Goal: Task Accomplishment & Management: Manage account settings

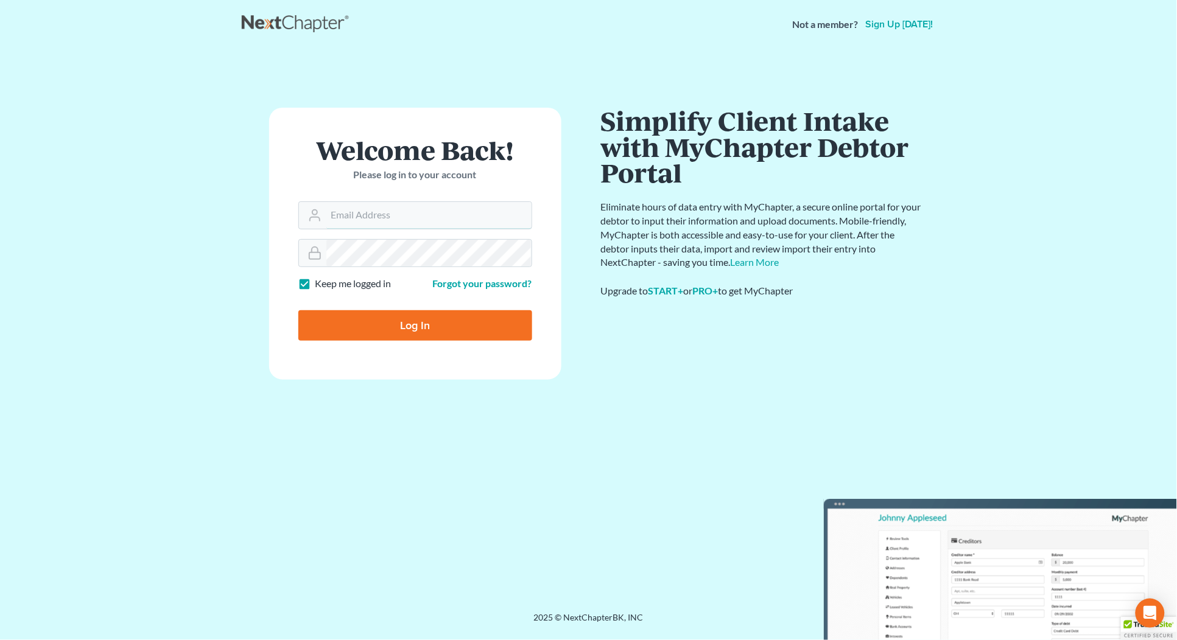
type input "[PERSON_NAME][EMAIL_ADDRESS][DOMAIN_NAME]"
click at [397, 332] on input "Log In" at bounding box center [415, 325] width 234 height 30
type input "Thinking..."
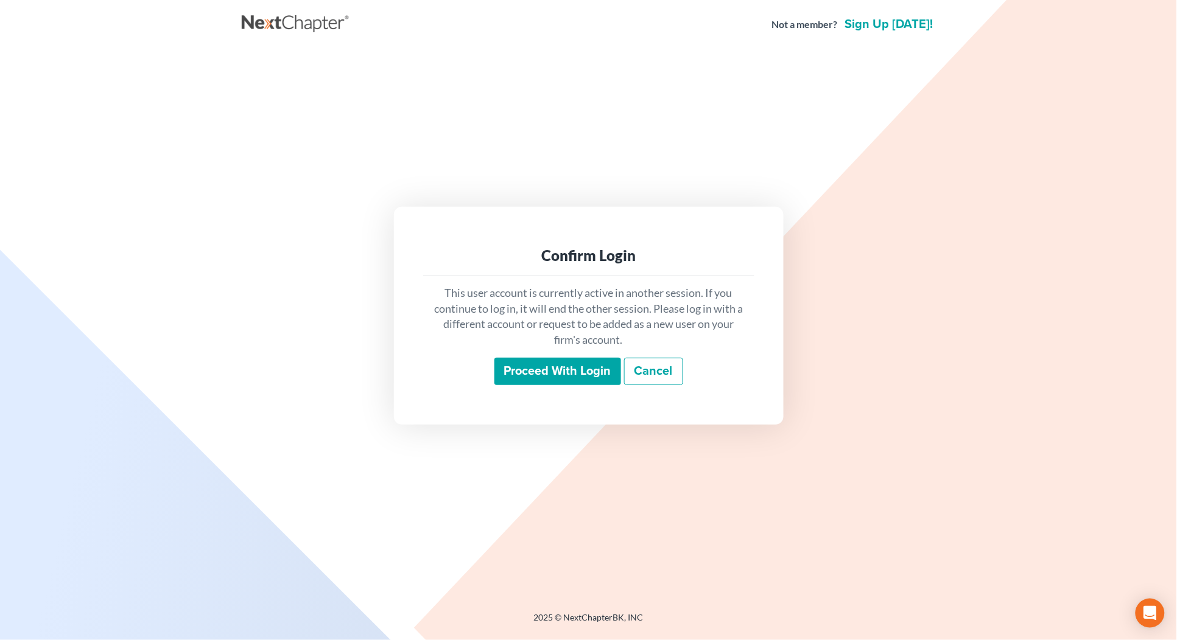
click at [527, 370] on input "Proceed with login" at bounding box center [557, 372] width 127 height 28
